Goal: Task Accomplishment & Management: Complete application form

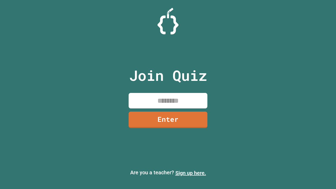
click at [191, 173] on link "Sign up here." at bounding box center [190, 173] width 31 height 6
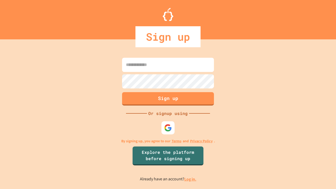
click at [191, 179] on link "Log in." at bounding box center [190, 179] width 12 height 6
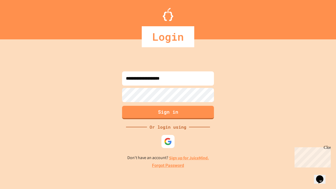
type input "**********"
